Goal: Transaction & Acquisition: Purchase product/service

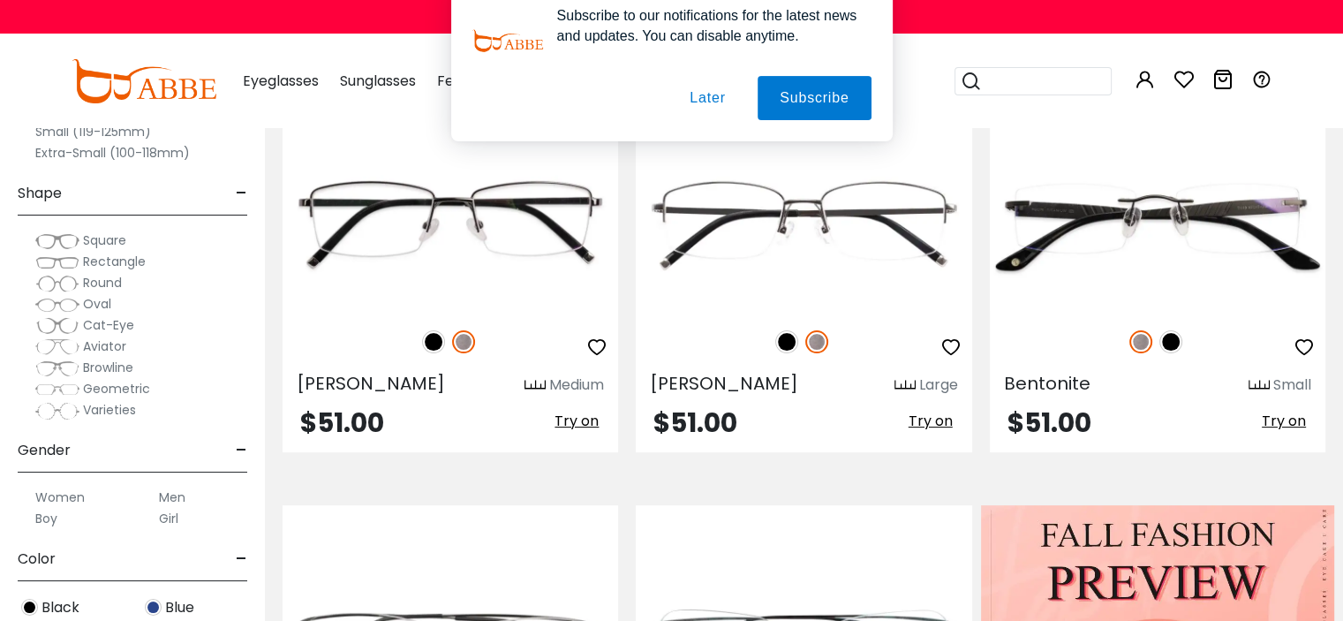
click at [708, 112] on button "Later" at bounding box center [707, 114] width 79 height 44
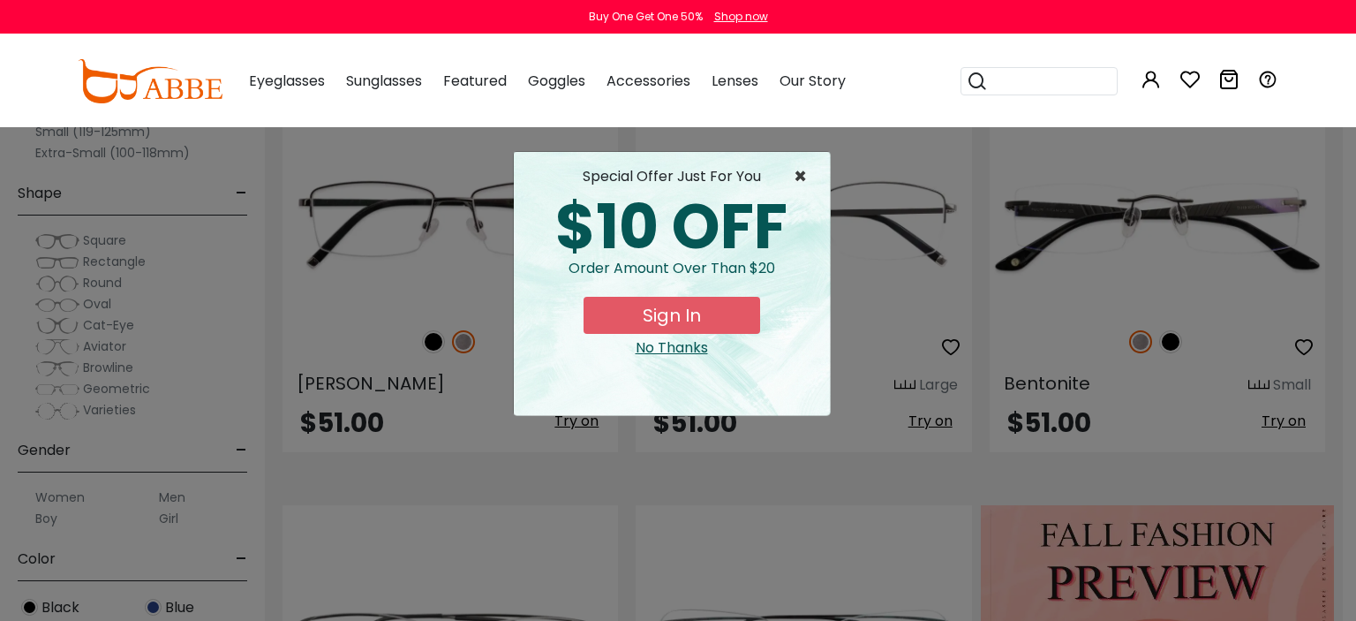
click at [803, 171] on span "×" at bounding box center [805, 176] width 22 height 21
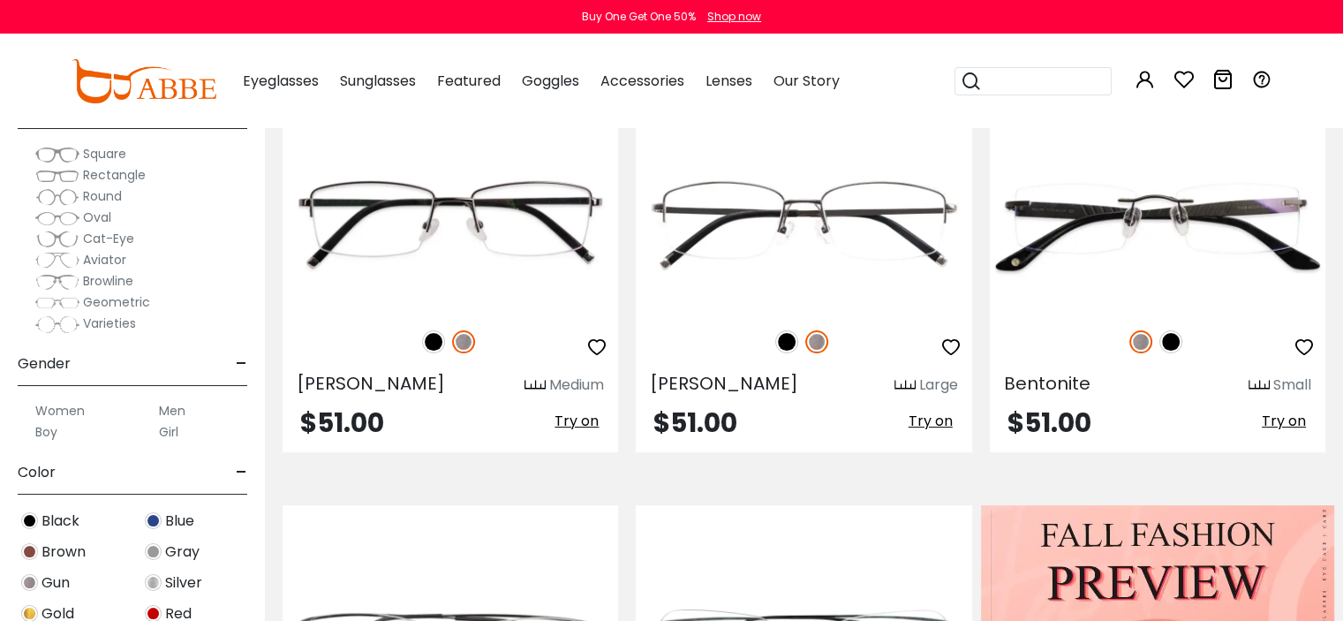
scroll to position [87, 0]
click at [174, 407] on label "Men" at bounding box center [172, 409] width 26 height 21
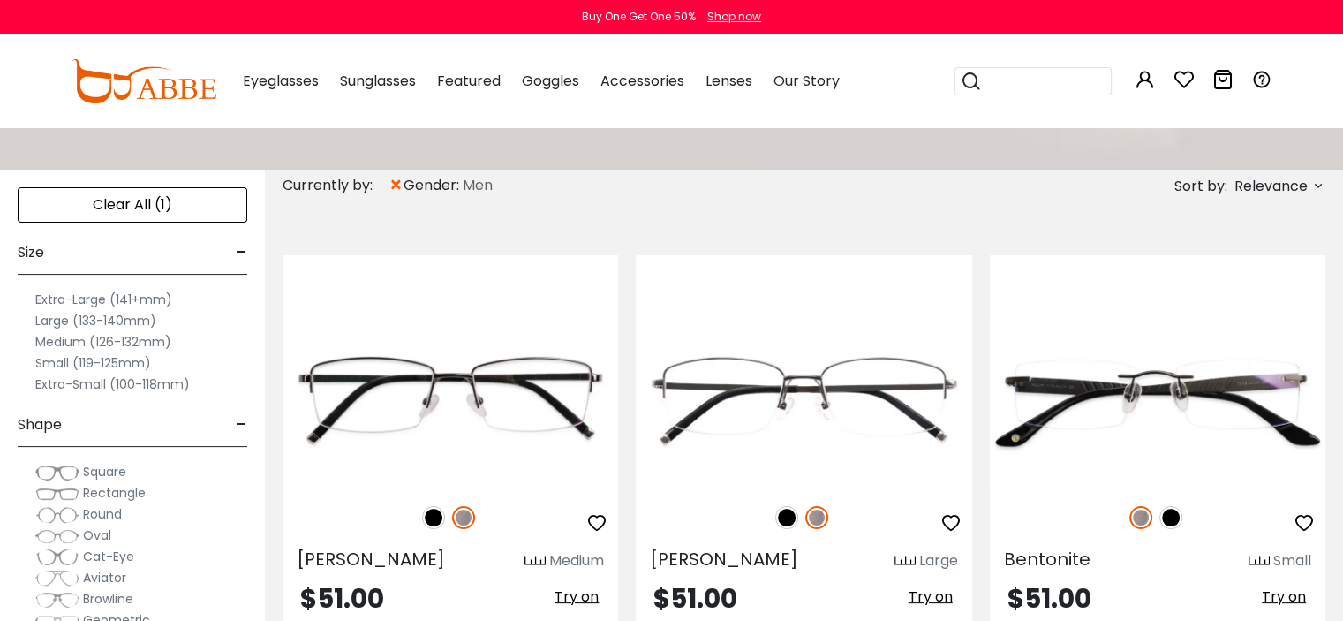
scroll to position [265, 0]
click at [91, 358] on label "Small (119-125mm)" at bounding box center [93, 363] width 116 height 21
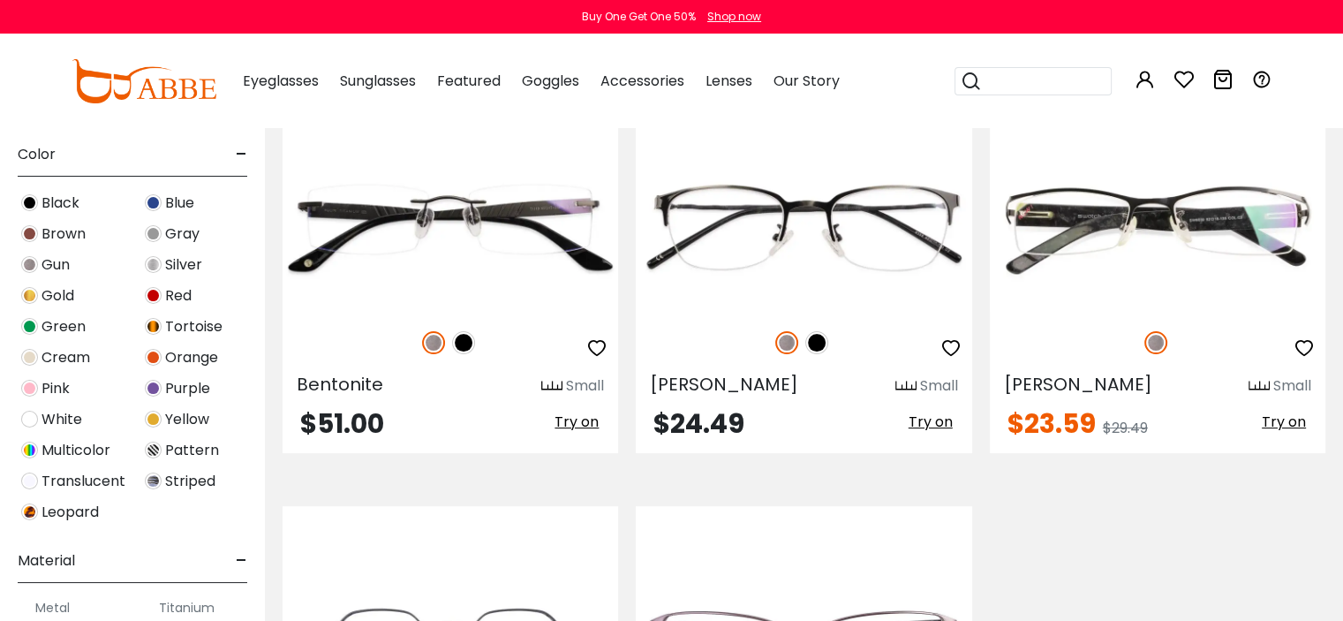
scroll to position [441, 0]
click at [27, 260] on img at bounding box center [29, 263] width 17 height 17
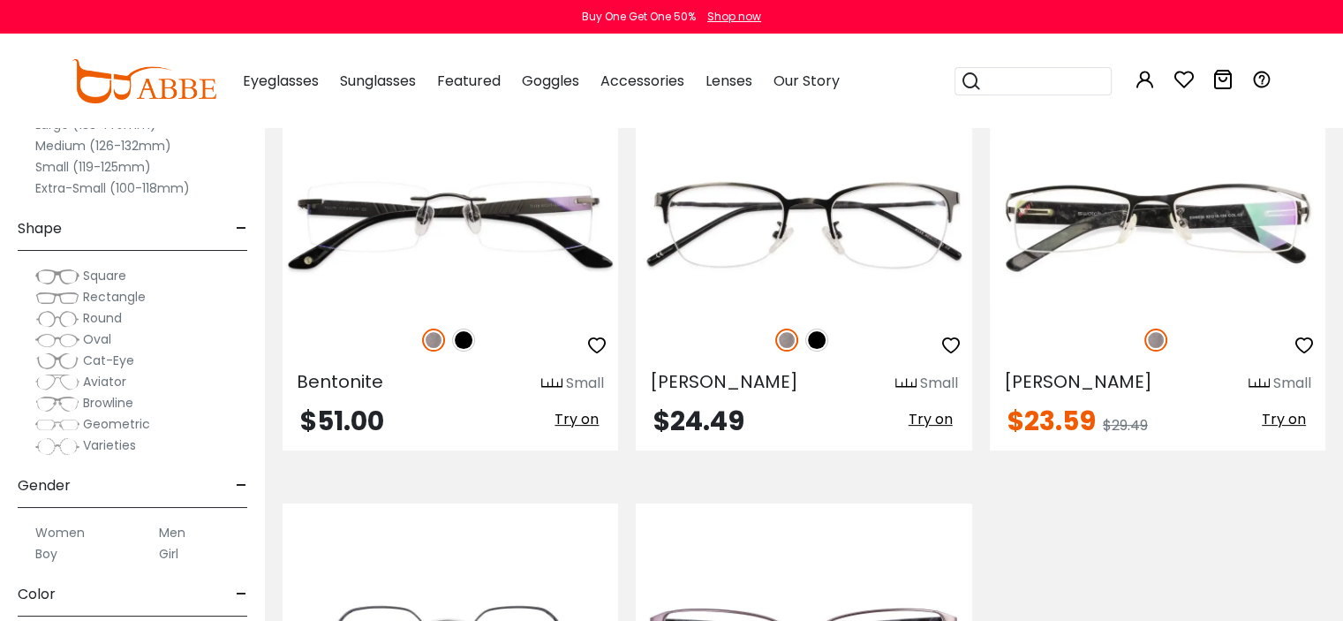
scroll to position [441, 0]
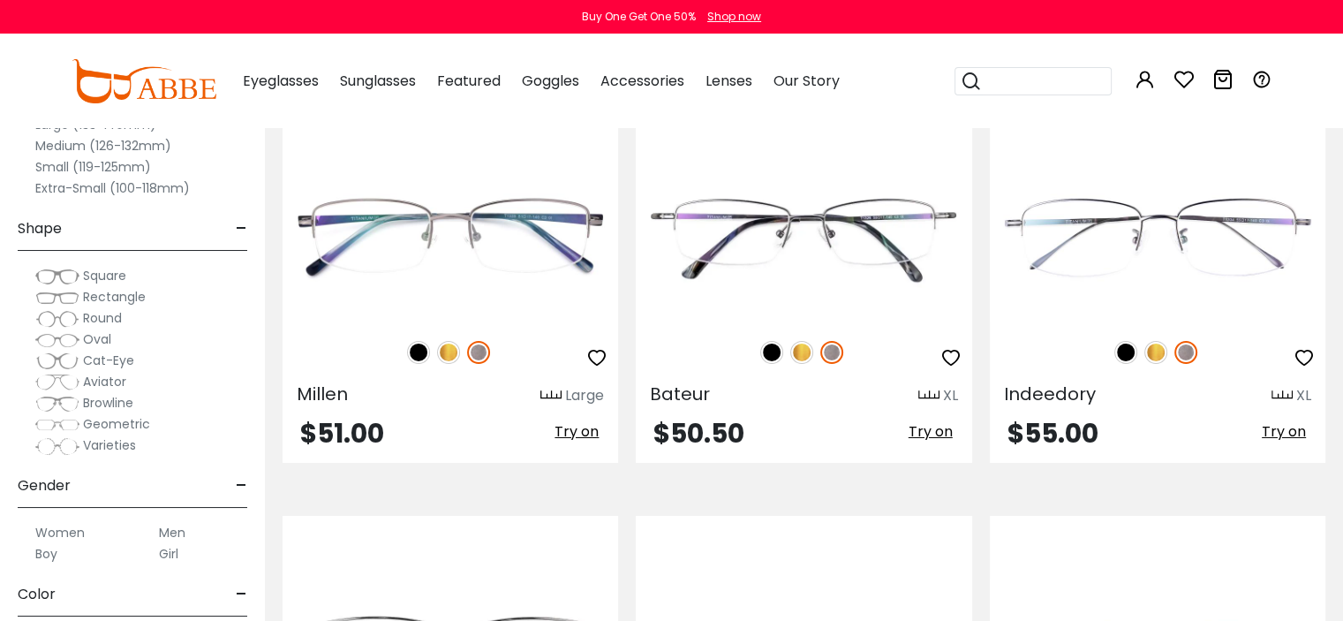
scroll to position [6002, 0]
click at [986, 82] on input "search" at bounding box center [1044, 81] width 124 height 26
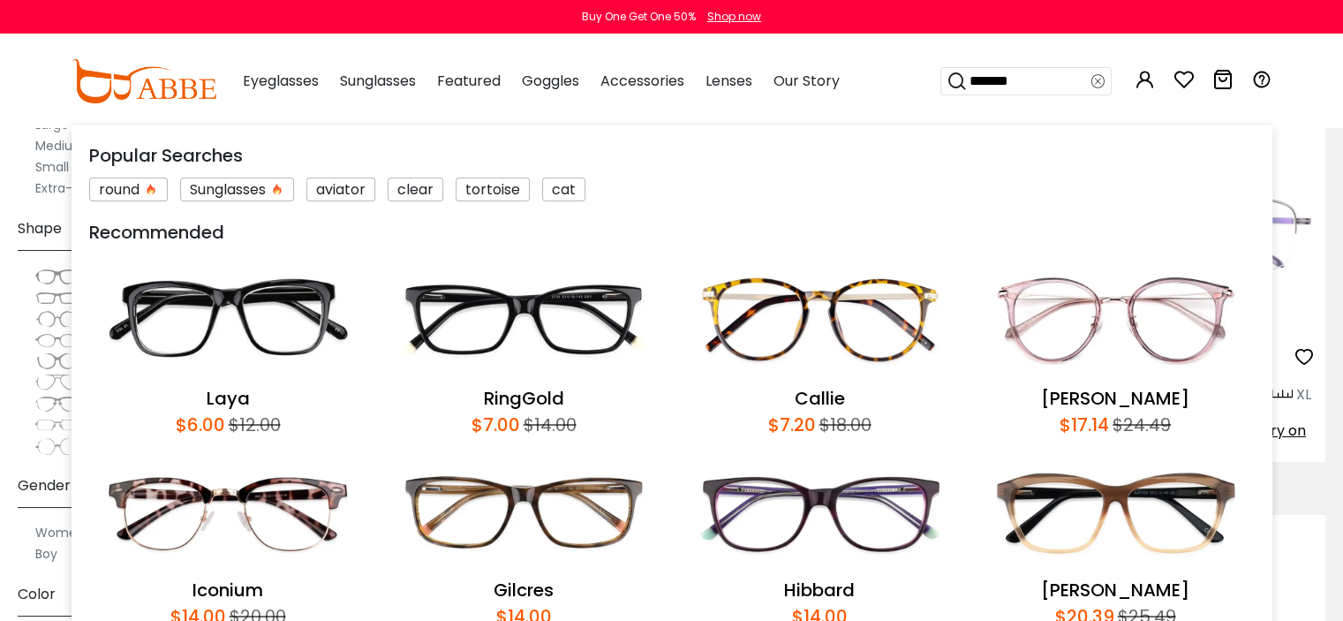
type input "*******"
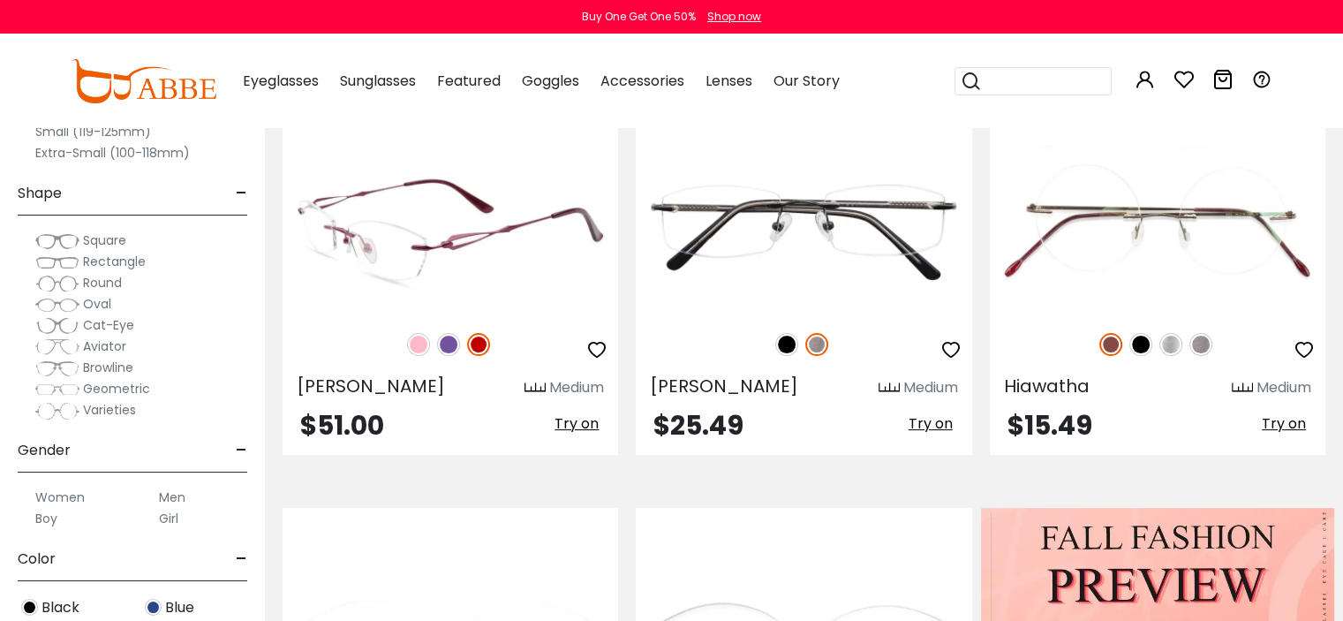
scroll to position [441, 0]
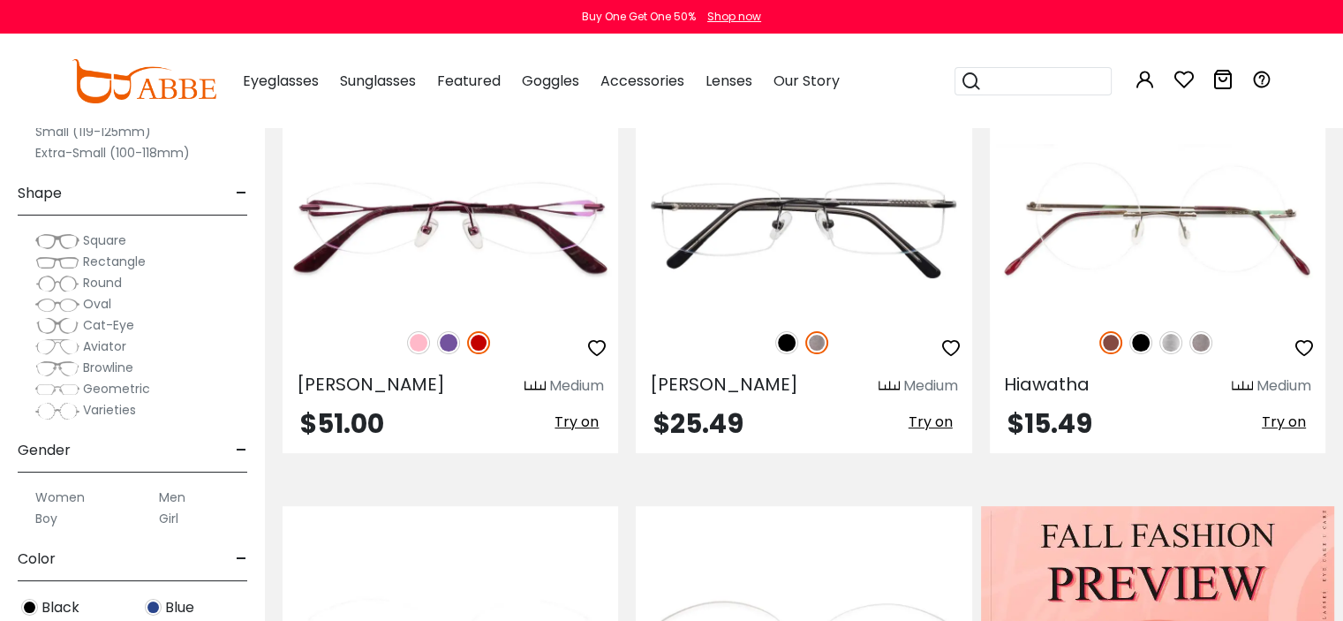
click at [166, 495] on label "Men" at bounding box center [172, 497] width 26 height 21
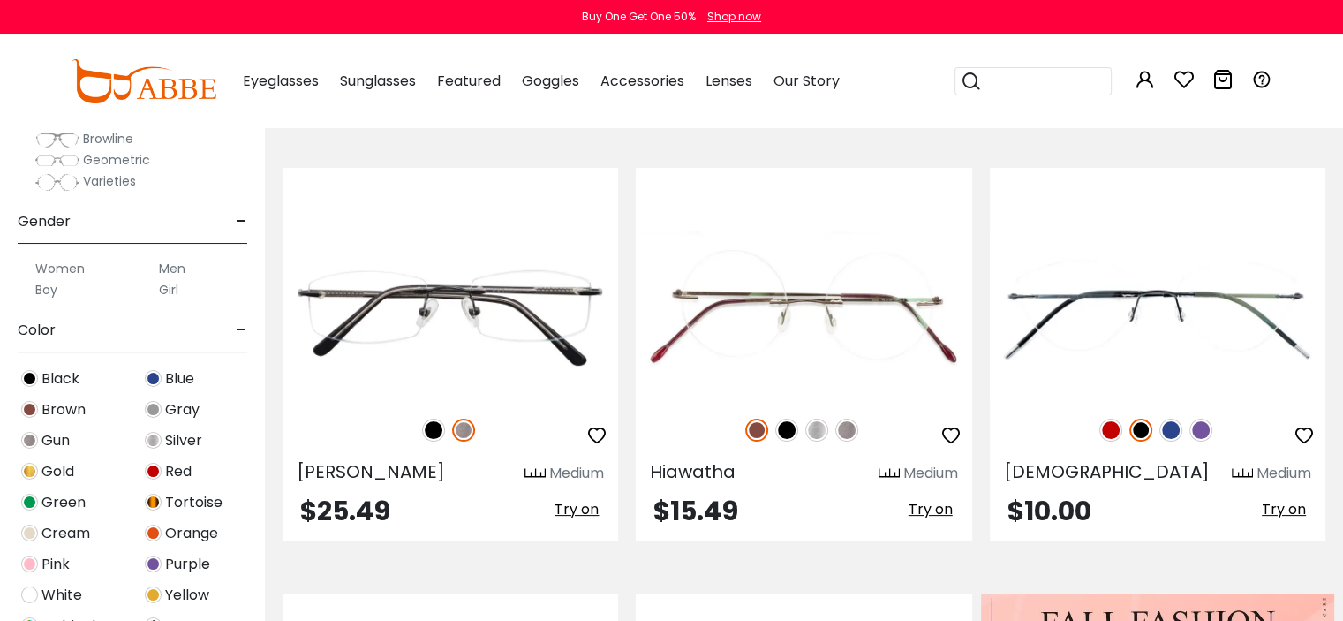
scroll to position [265, 0]
click at [26, 441] on img at bounding box center [29, 439] width 17 height 17
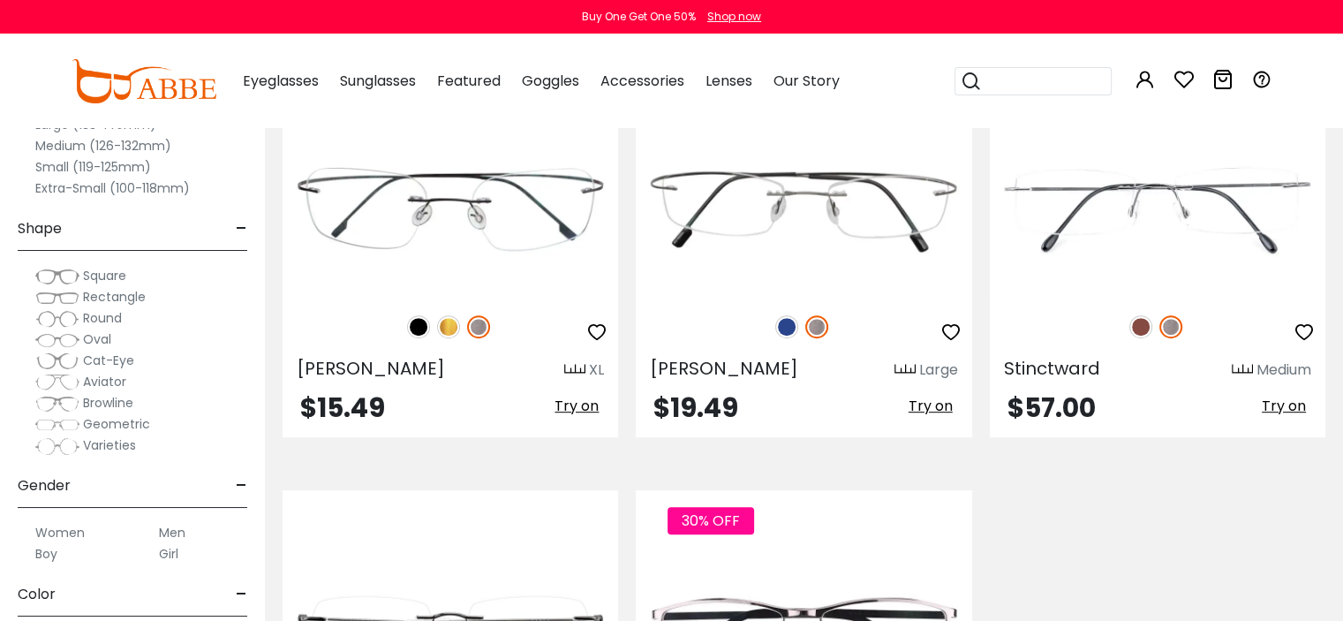
scroll to position [883, 0]
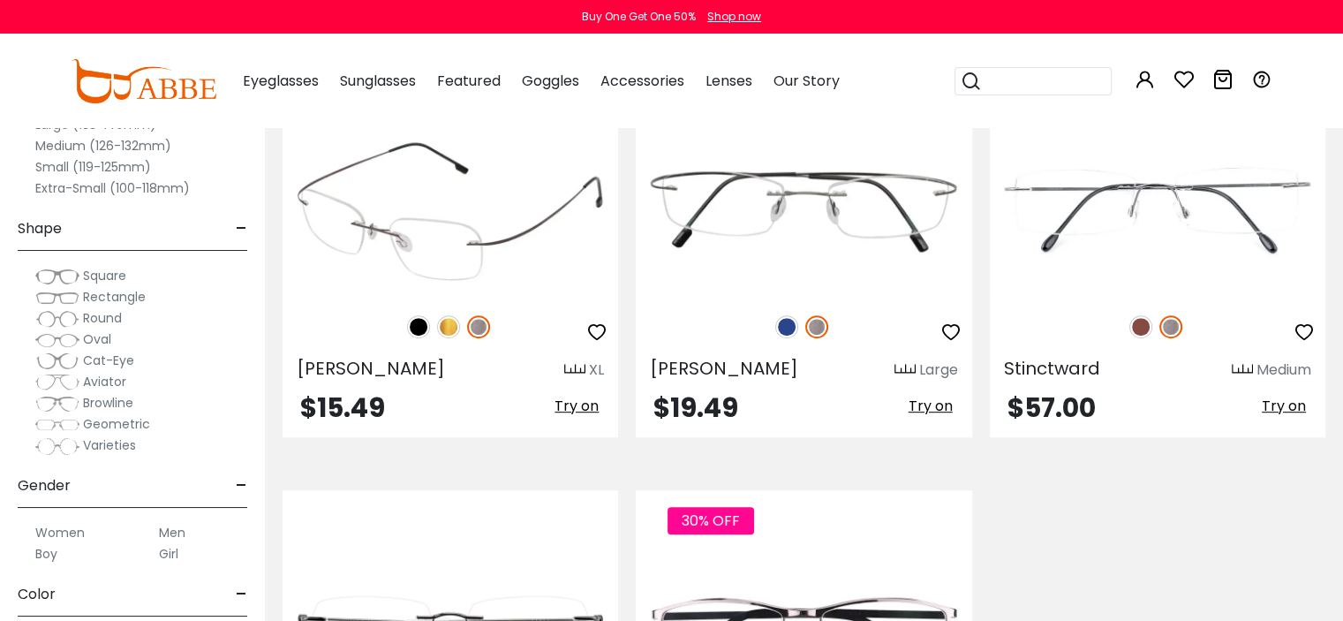
click at [452, 223] on img at bounding box center [451, 211] width 336 height 168
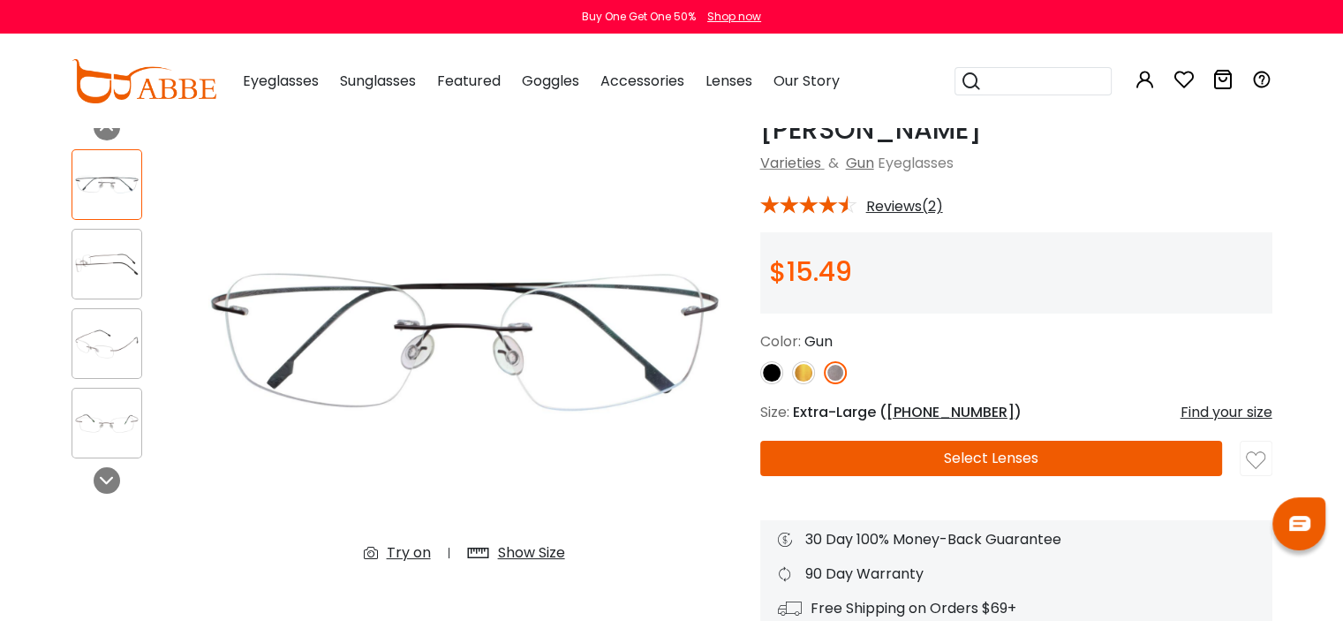
scroll to position [87, 0]
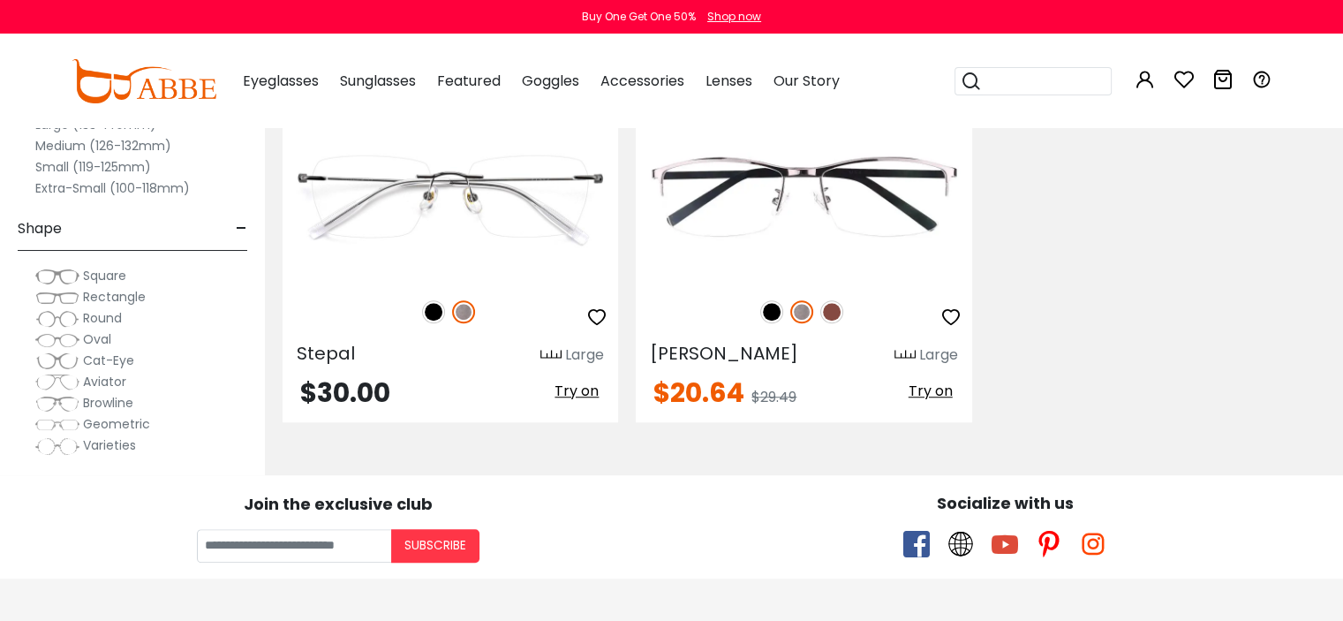
scroll to position [1322, 0]
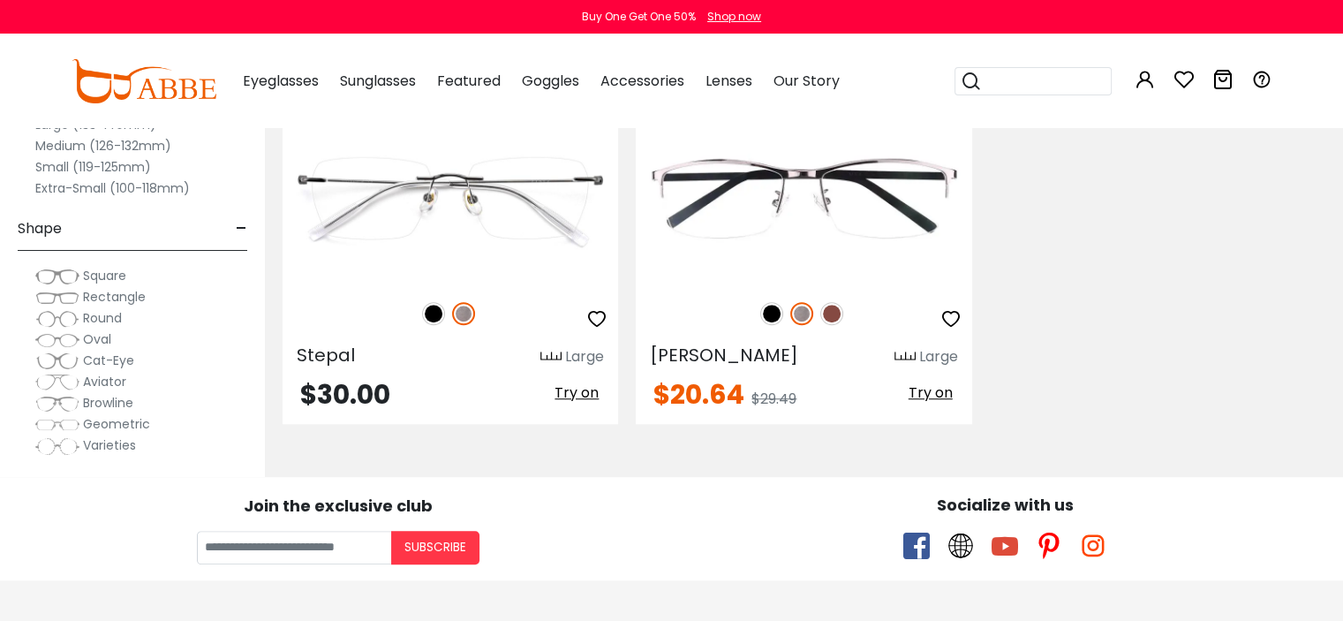
click at [72, 168] on label "Small (119-125mm)" at bounding box center [93, 166] width 116 height 21
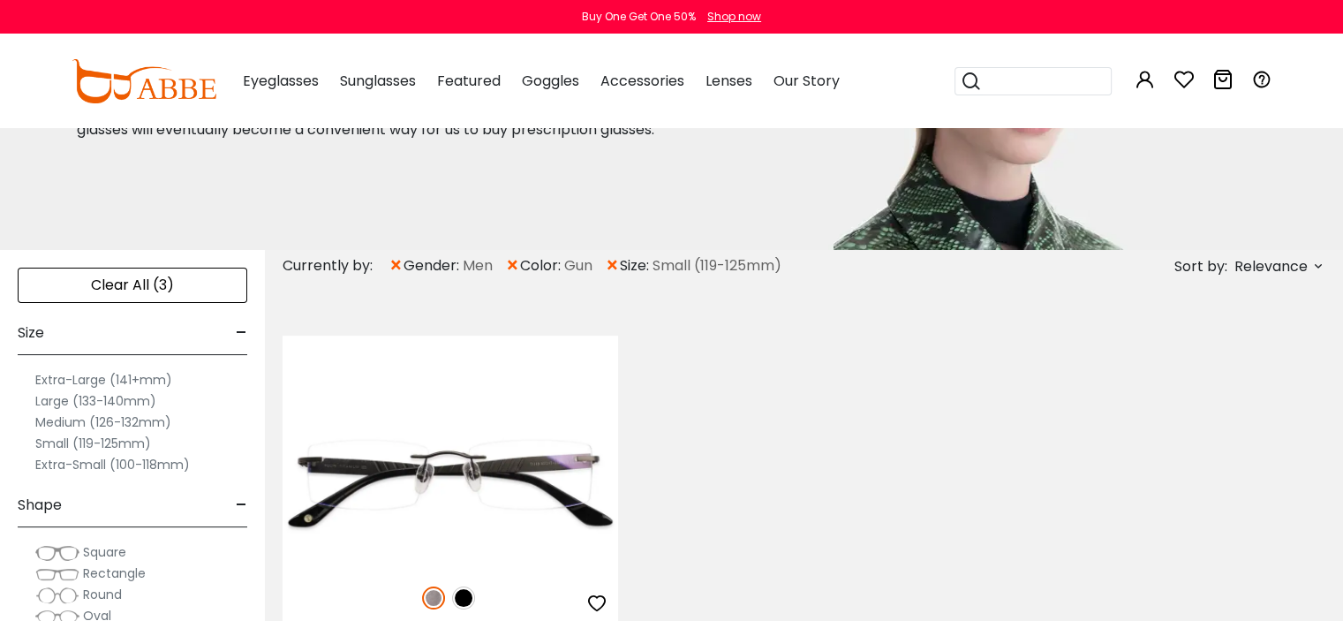
scroll to position [186, 0]
click at [107, 438] on label "Small (119-125mm)" at bounding box center [93, 442] width 116 height 21
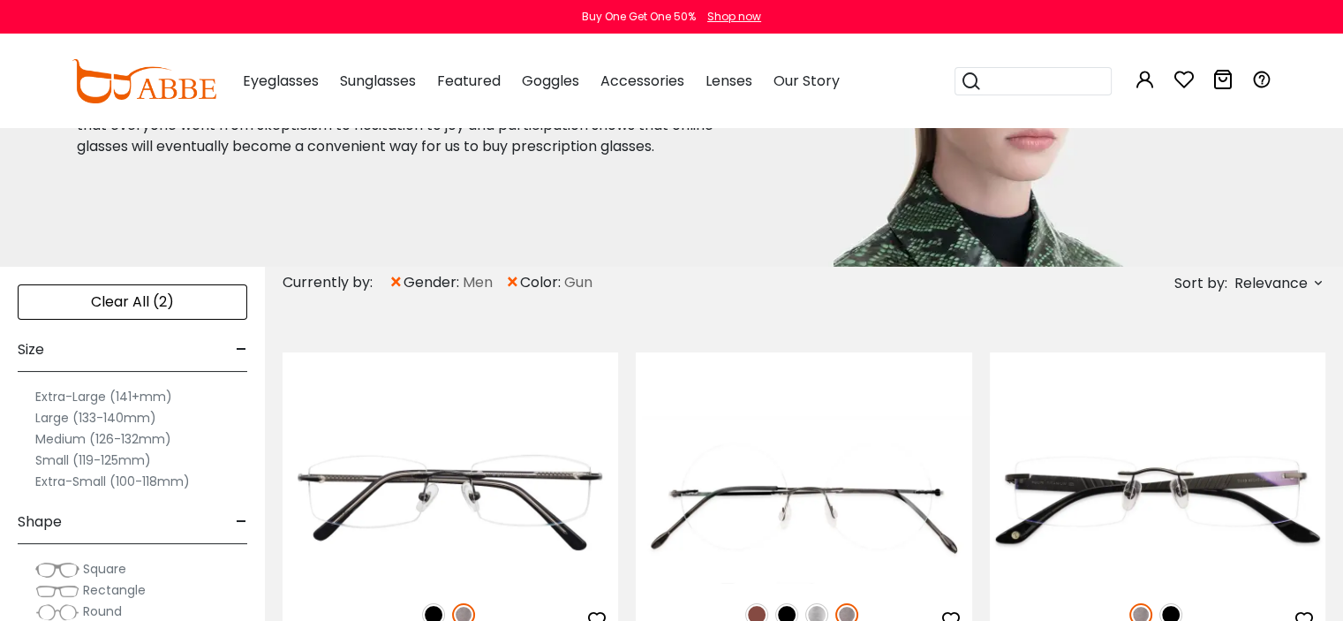
click at [123, 453] on label "Small (119-125mm)" at bounding box center [93, 459] width 116 height 21
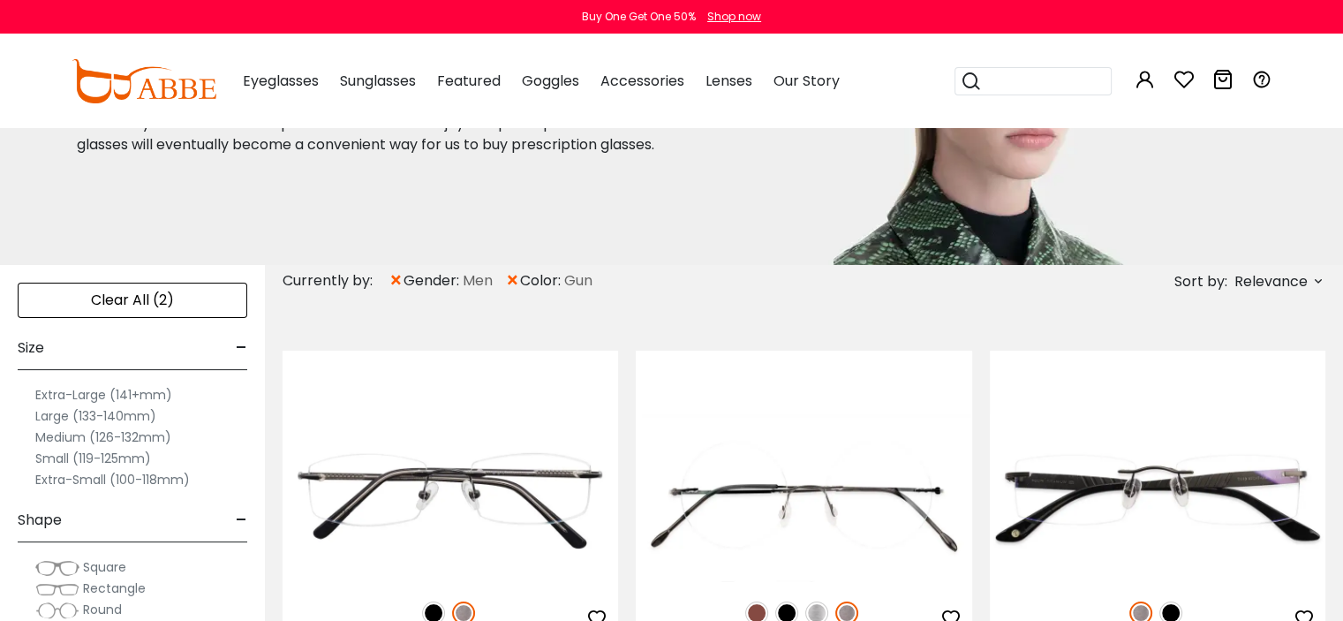
scroll to position [172, 0]
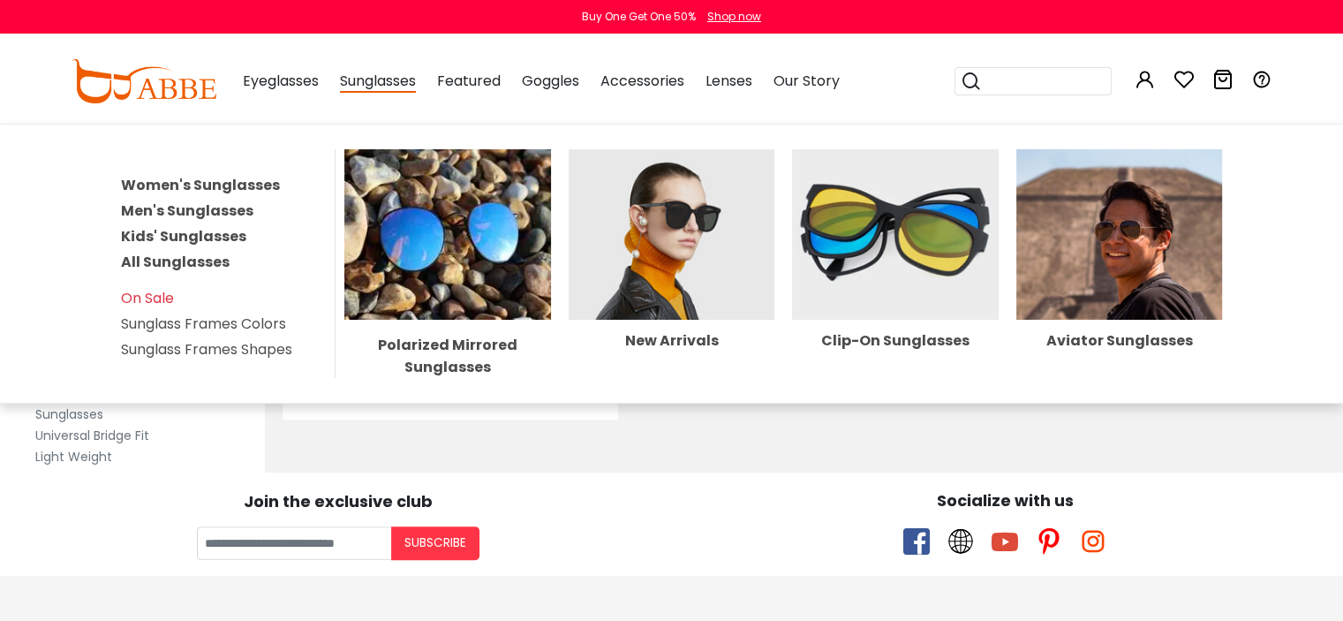
scroll to position [479, 0]
